Goal: Subscribe to service/newsletter

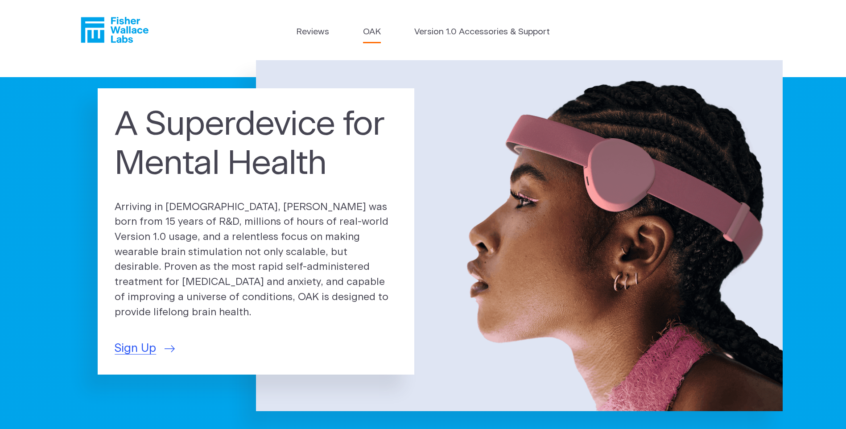
click at [372, 33] on link "OAK" at bounding box center [372, 32] width 18 height 13
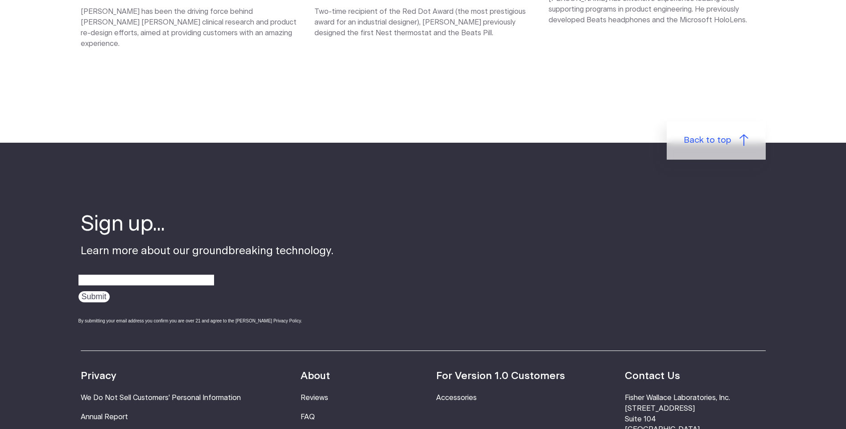
scroll to position [1516, 0]
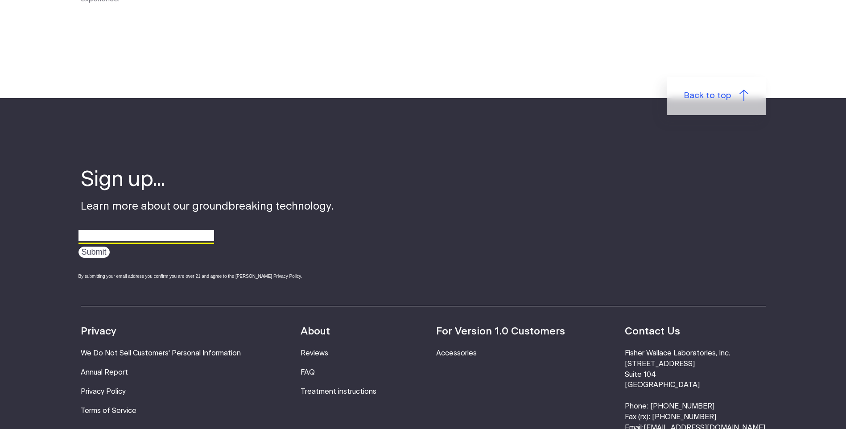
click at [121, 229] on input "email" at bounding box center [146, 236] width 136 height 14
type input "matthews129@att.net"
click at [101, 247] on input "Submit" at bounding box center [93, 252] width 31 height 11
